Goal: Information Seeking & Learning: Learn about a topic

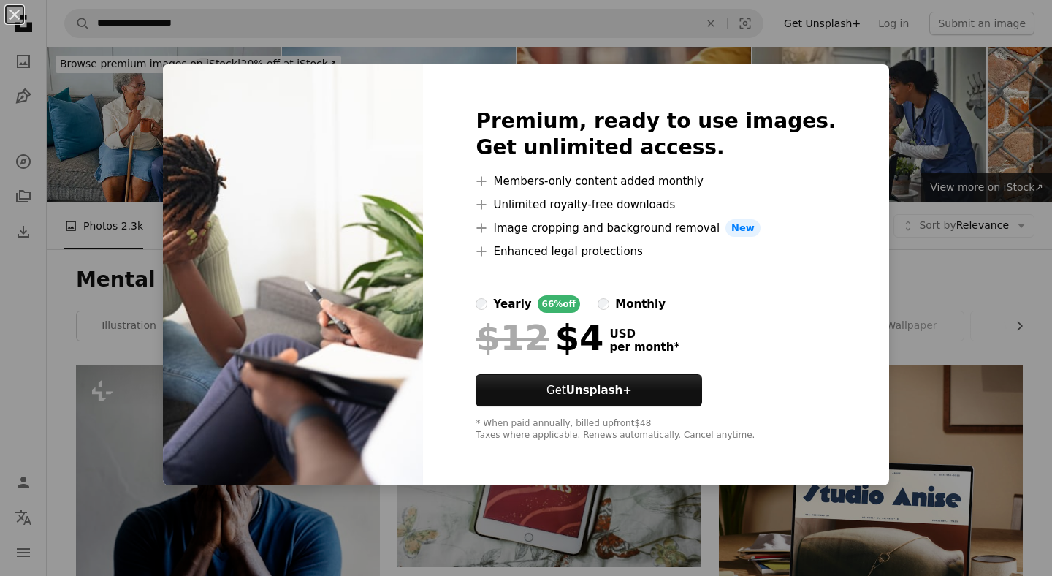
scroll to position [726, 0]
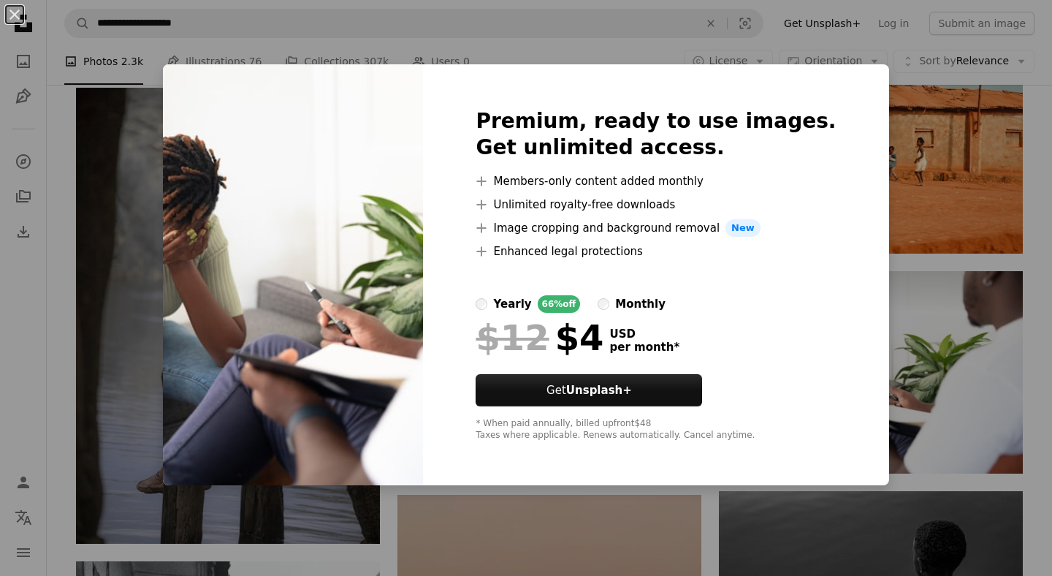
click at [907, 157] on div "An X shape Premium, ready to use images. Get unlimited access. A plus sign Memb…" at bounding box center [526, 288] width 1052 height 576
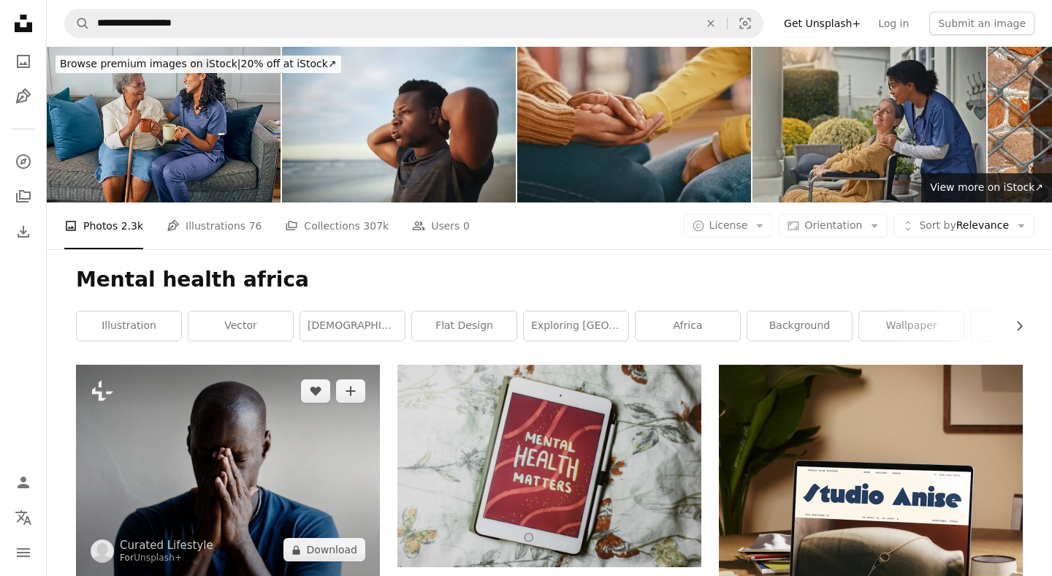
click at [281, 442] on img at bounding box center [228, 470] width 304 height 211
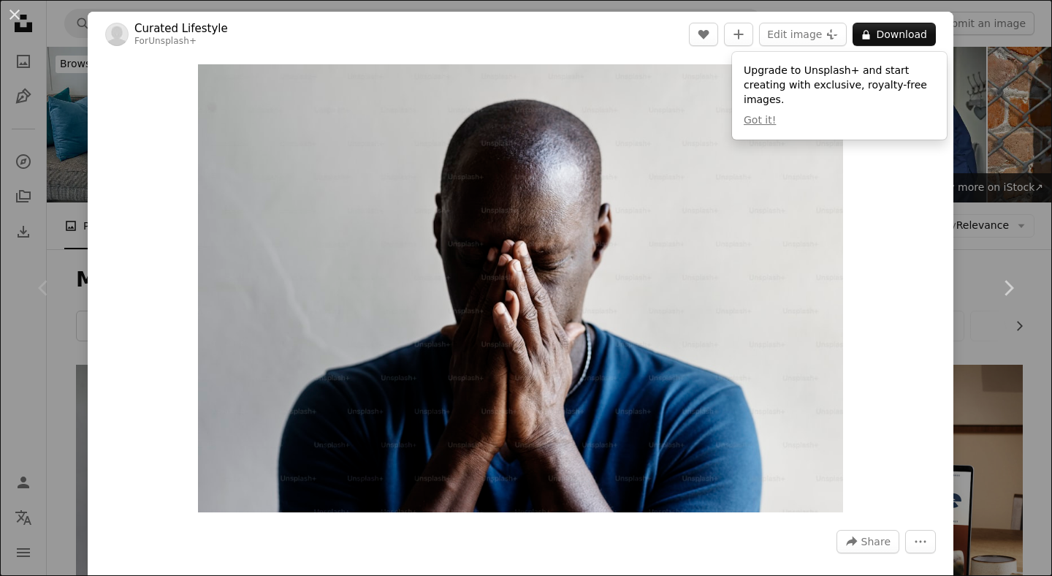
click at [1001, 58] on div "An X shape Chevron left Chevron right Curated Lifestyle For Unsplash+ A heart A…" at bounding box center [526, 288] width 1052 height 576
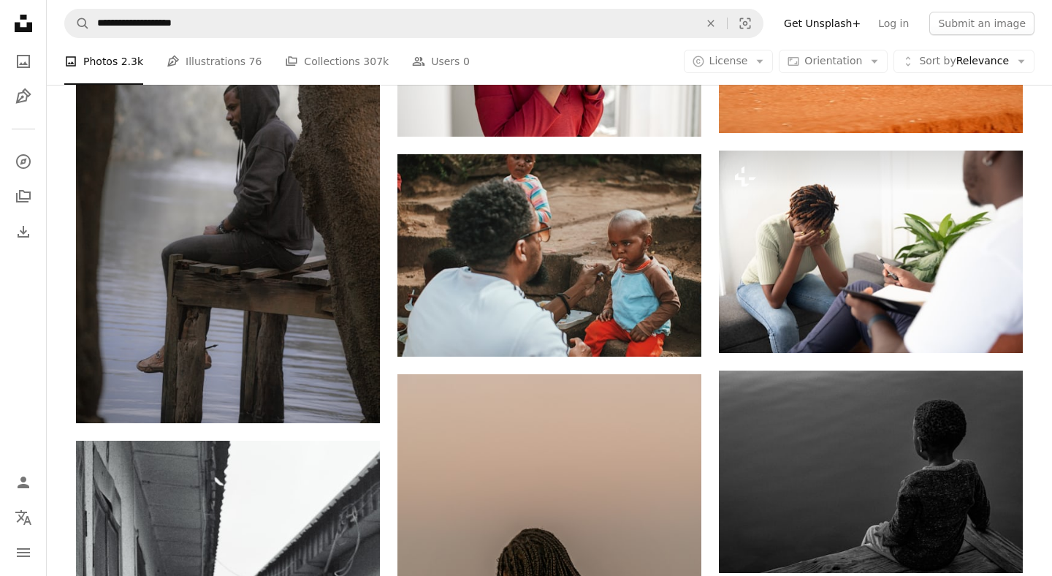
scroll to position [848, 0]
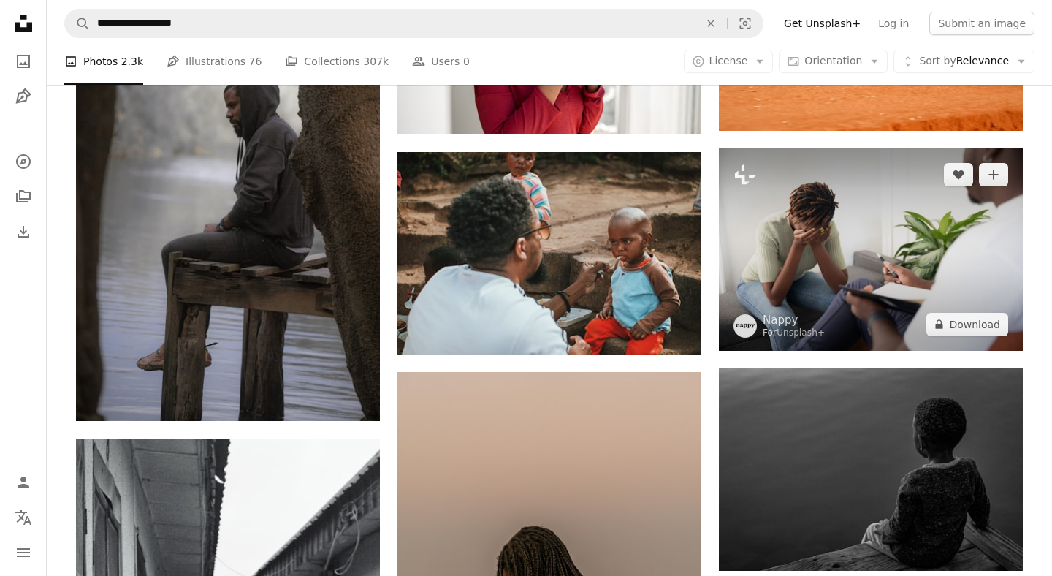
click at [846, 300] on img at bounding box center [871, 249] width 304 height 202
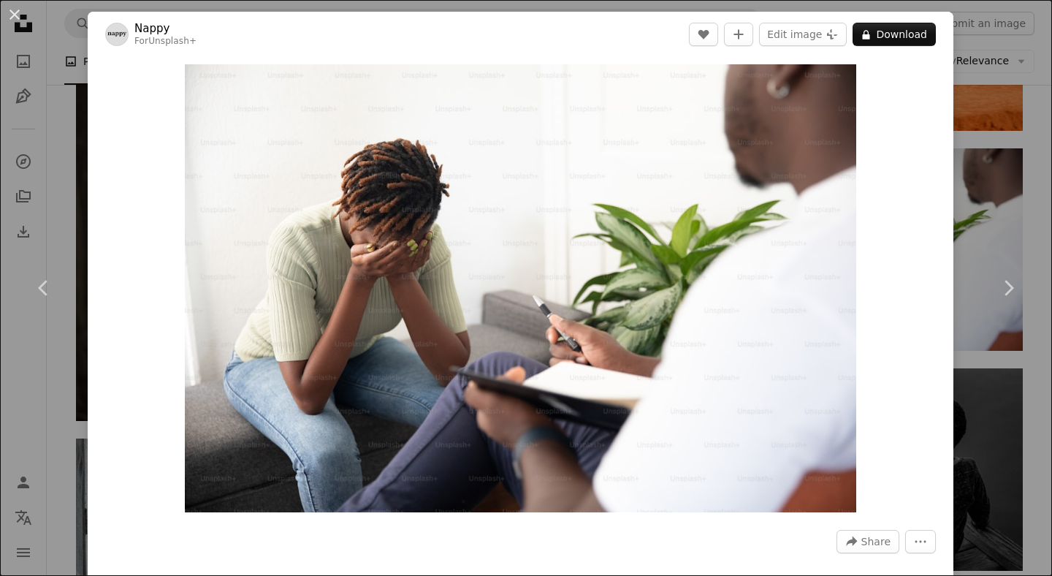
click at [1032, 162] on div "An X shape Chevron left Chevron right Nappy For Unsplash+ A heart A plus sign E…" at bounding box center [526, 288] width 1052 height 576
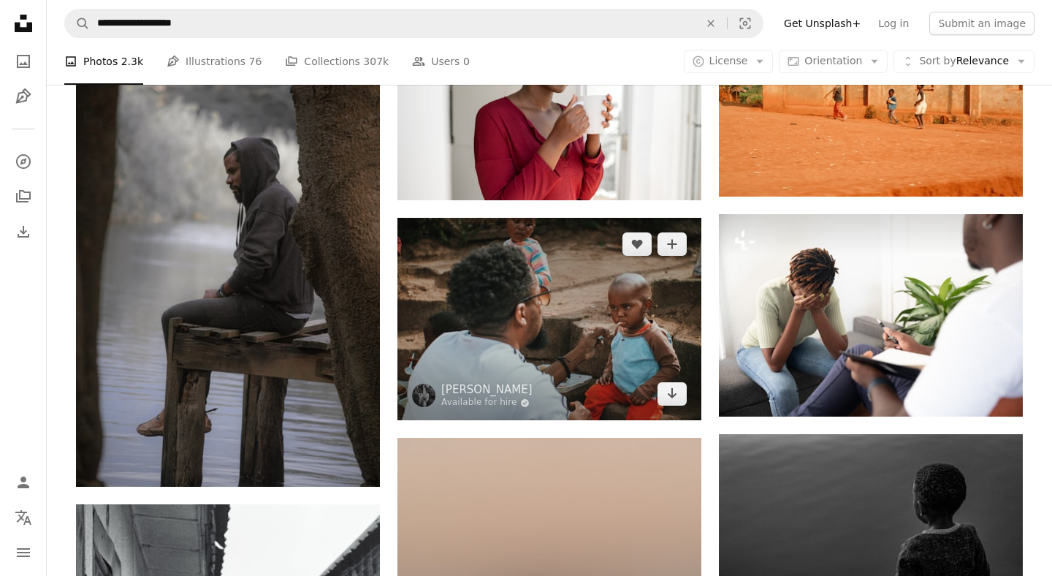
scroll to position [598, 0]
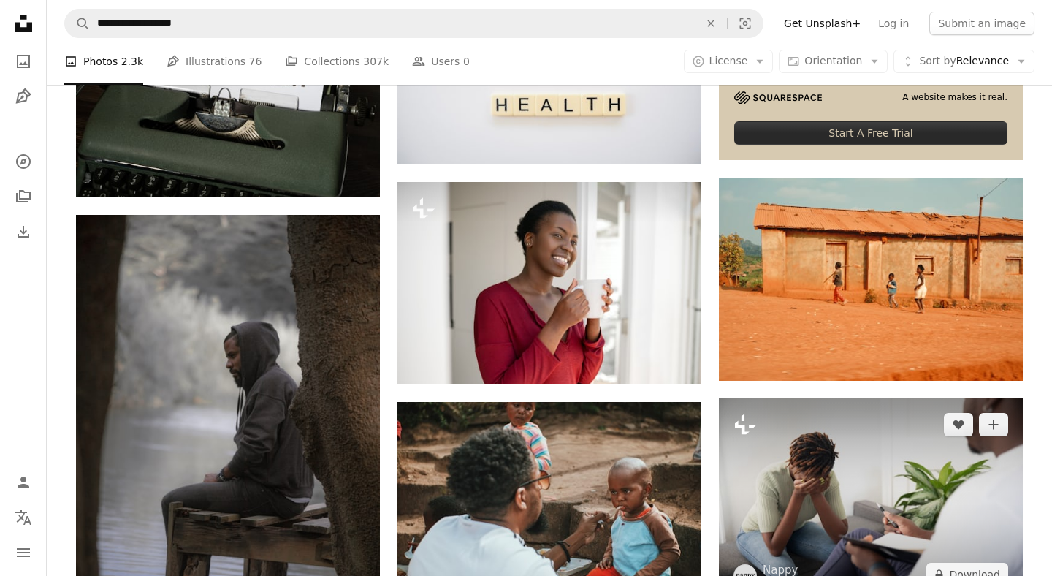
click at [747, 425] on icon "Plus sign for Unsplash+" at bounding box center [745, 424] width 23 height 23
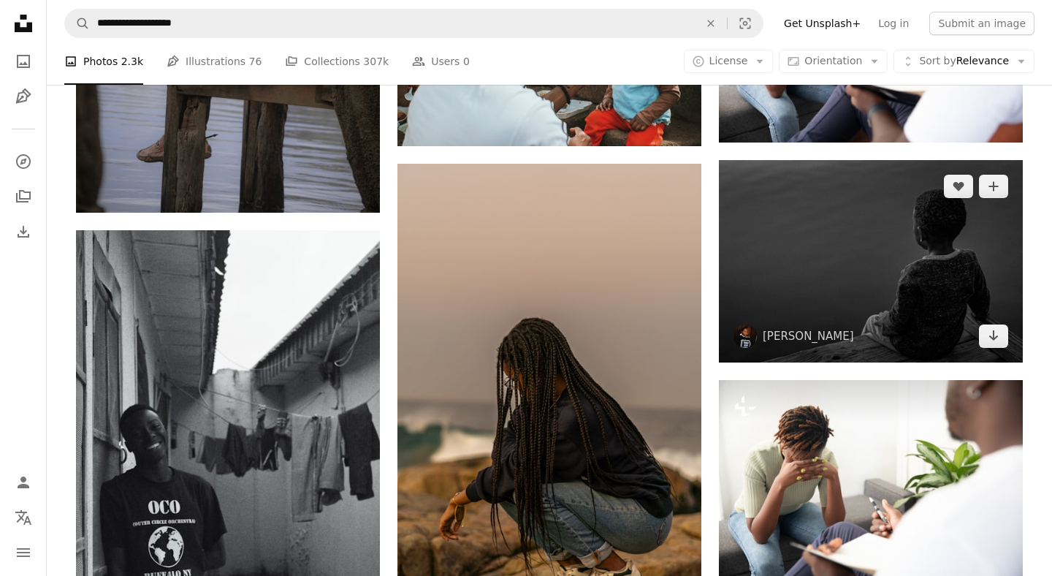
scroll to position [1086, 0]
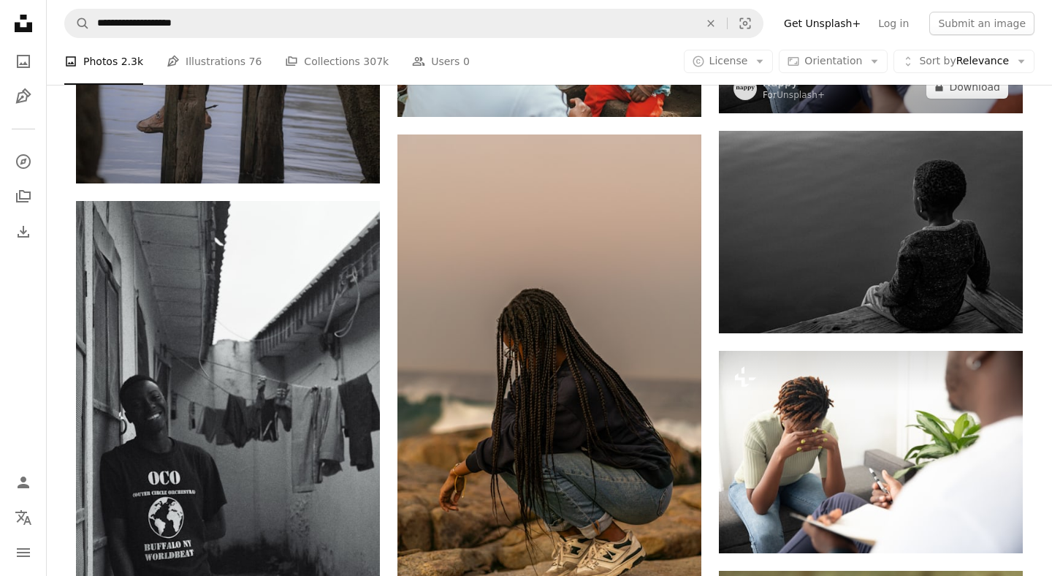
click at [848, 97] on img at bounding box center [871, 12] width 304 height 202
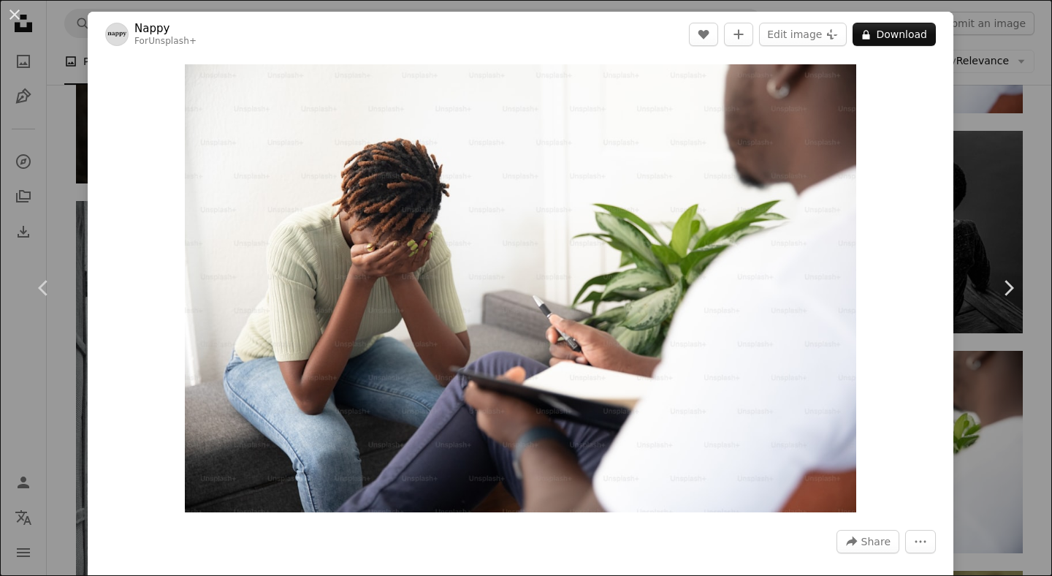
click at [1020, 82] on div "An X shape Chevron left Chevron right Nappy For Unsplash+ A heart A plus sign E…" at bounding box center [526, 288] width 1052 height 576
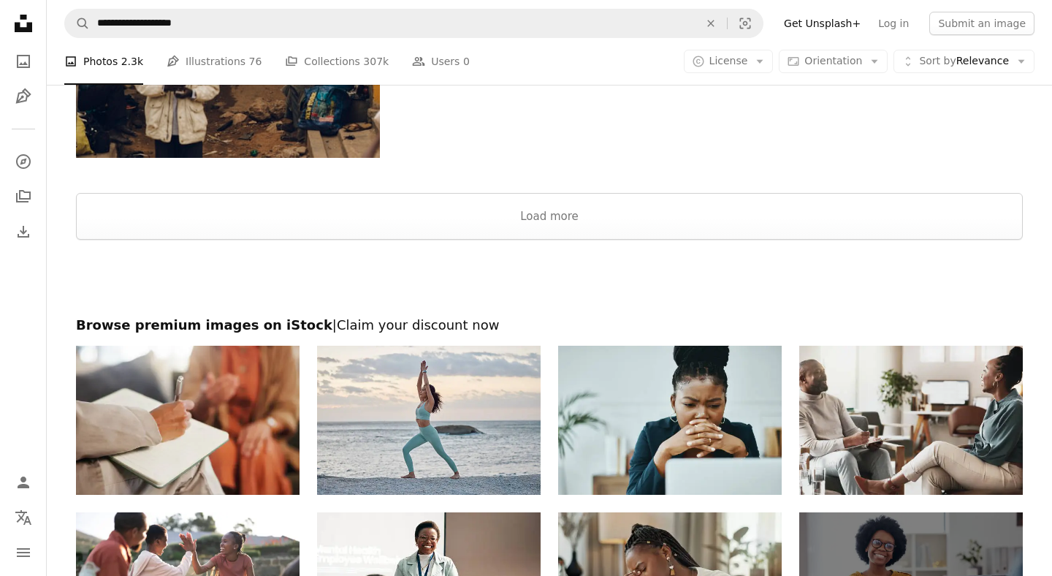
scroll to position [2657, 0]
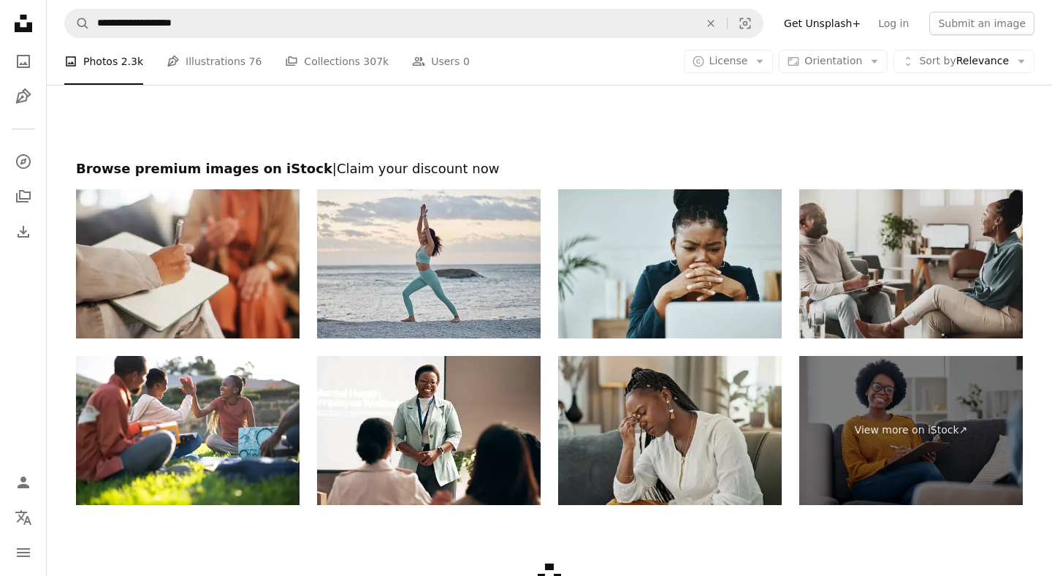
click at [883, 240] on img at bounding box center [911, 263] width 224 height 149
click at [895, 282] on img at bounding box center [911, 263] width 224 height 149
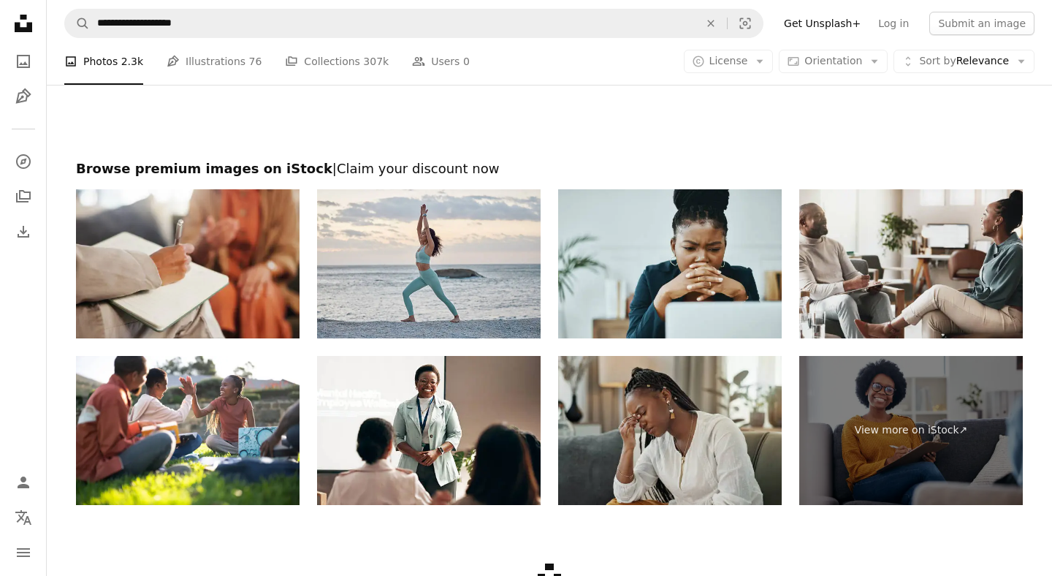
click at [23, 38] on link "Unsplash logo Unsplash Home" at bounding box center [23, 25] width 29 height 32
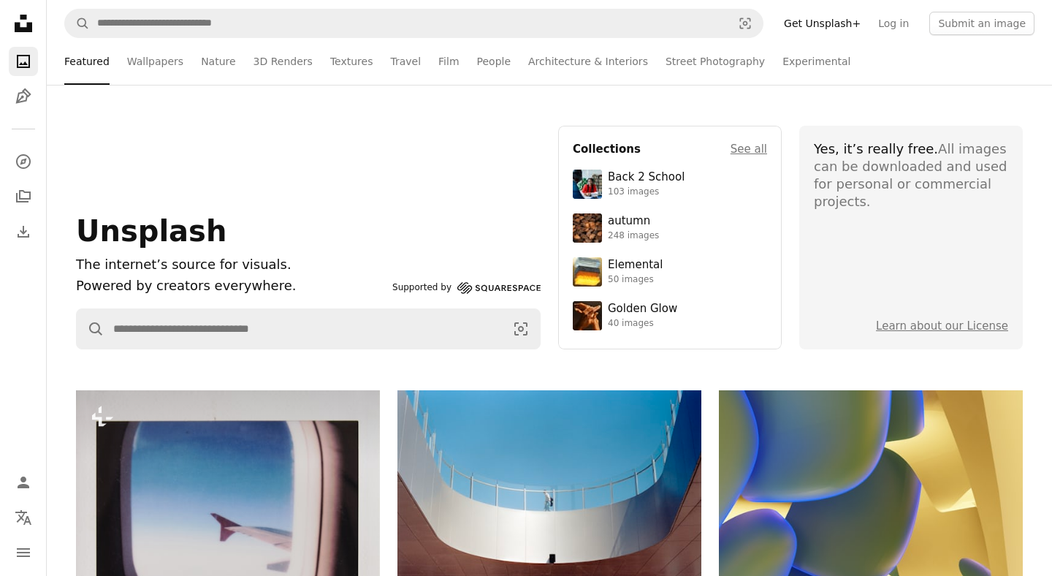
click at [24, 30] on icon at bounding box center [24, 24] width 18 height 18
